Goal: Find specific page/section: Find specific page/section

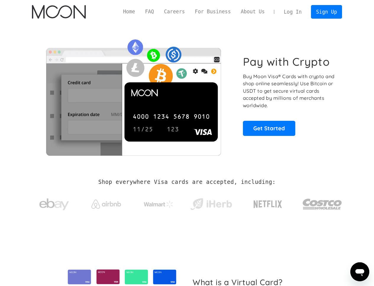
click at [293, 14] on link "Log In" at bounding box center [293, 11] width 28 height 13
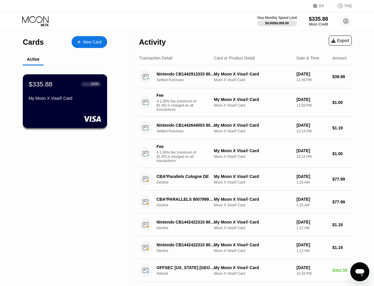
click at [60, 100] on div "My Moon X Visa® Card" at bounding box center [65, 98] width 73 height 5
